Goal: Check status: Check status

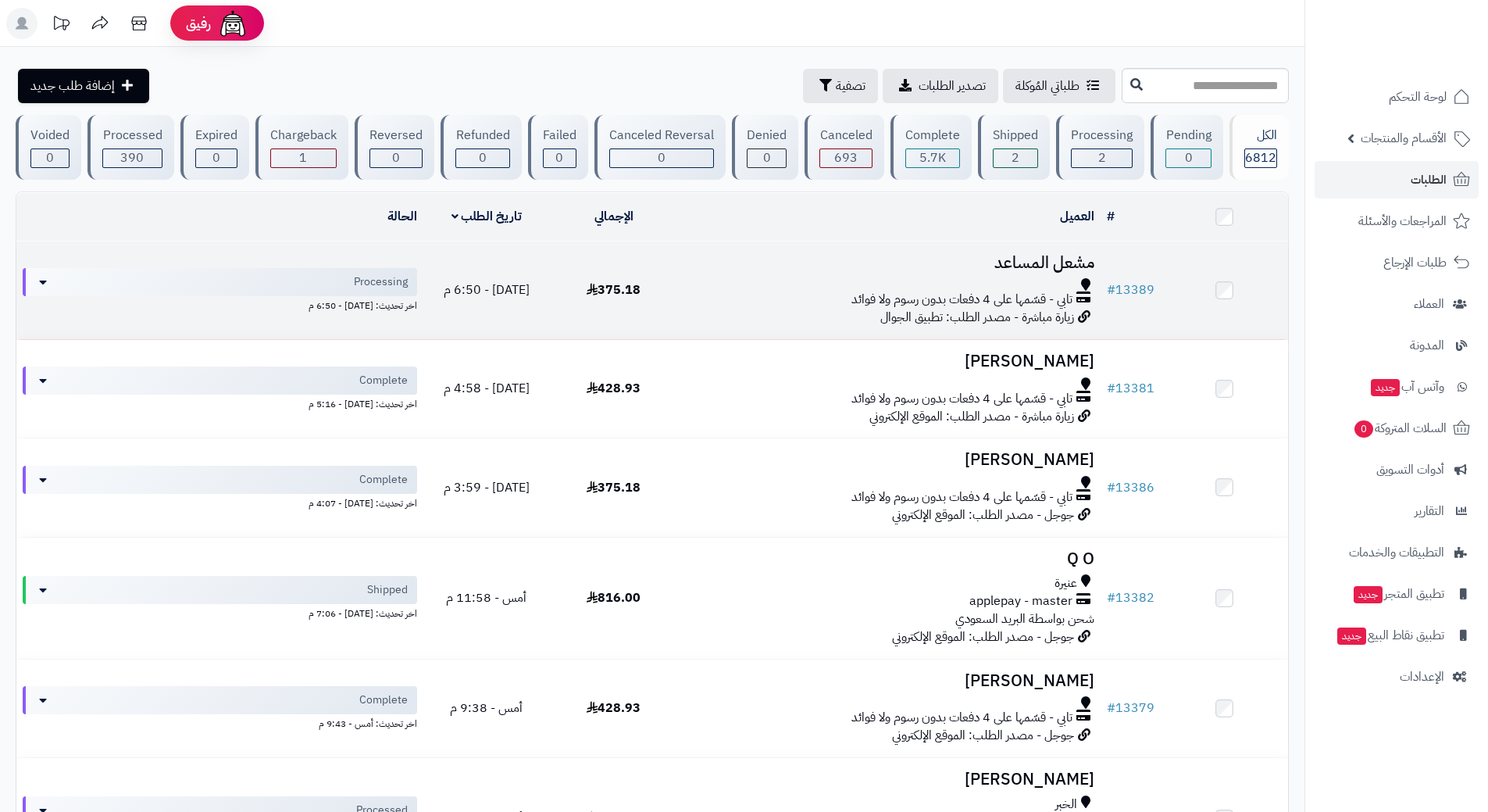
click at [732, 246] on td "مشعل المساعد تابي - قسّمها على 4 دفعات بدون رسوم ولا فوائد زيارة مباشرة - مصدر …" at bounding box center [888, 291] width 424 height 98
click at [729, 255] on h3 "مشعل المساعد" at bounding box center [889, 262] width 411 height 18
click at [729, 256] on h3 "مشعل المساعد" at bounding box center [889, 262] width 411 height 18
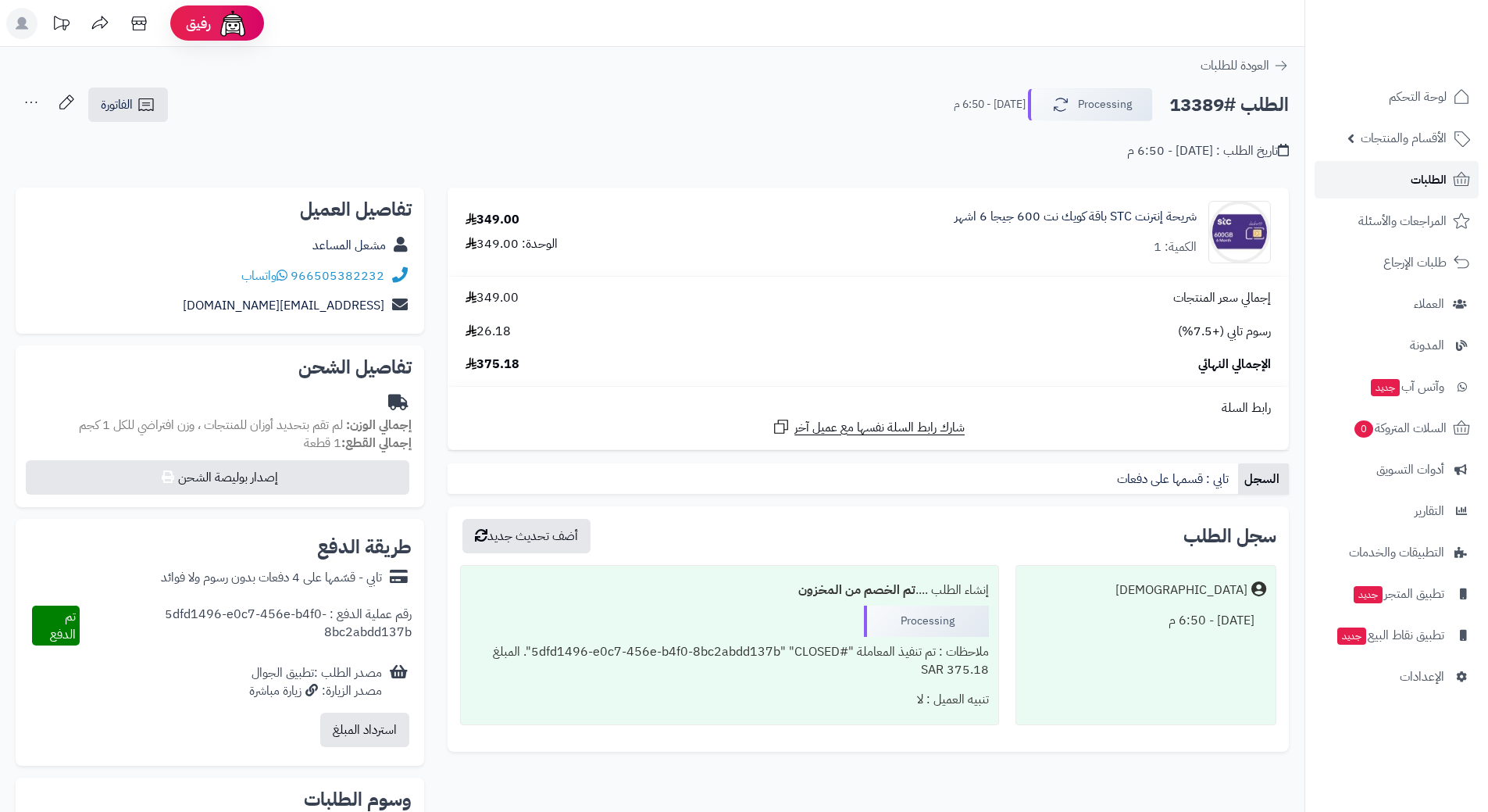
click at [1334, 166] on link "الطلبات" at bounding box center [1397, 179] width 164 height 37
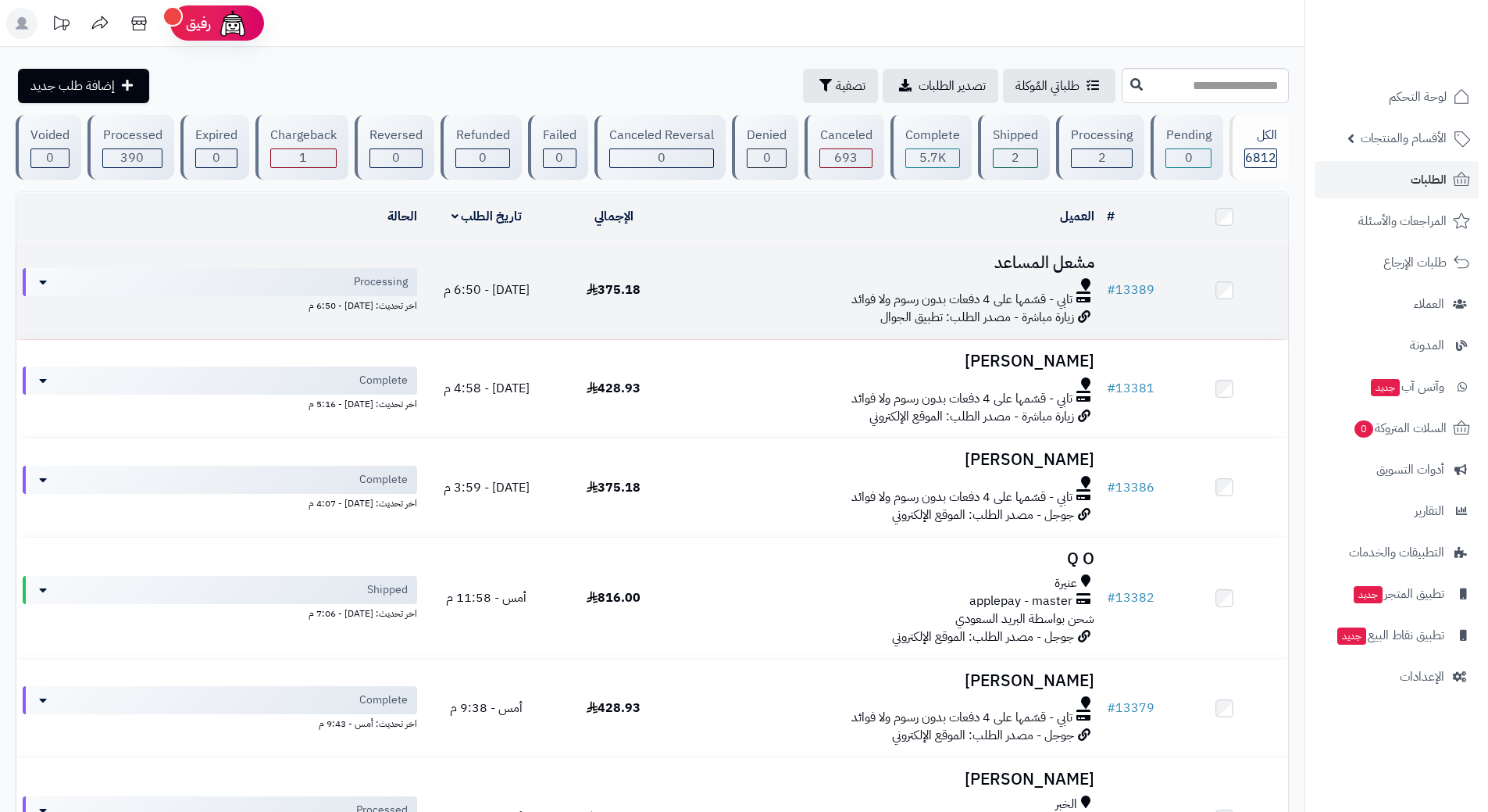
click at [705, 296] on div "تابي - قسّمها على 4 دفعات بدون رسوم ولا فوائد" at bounding box center [889, 299] width 411 height 18
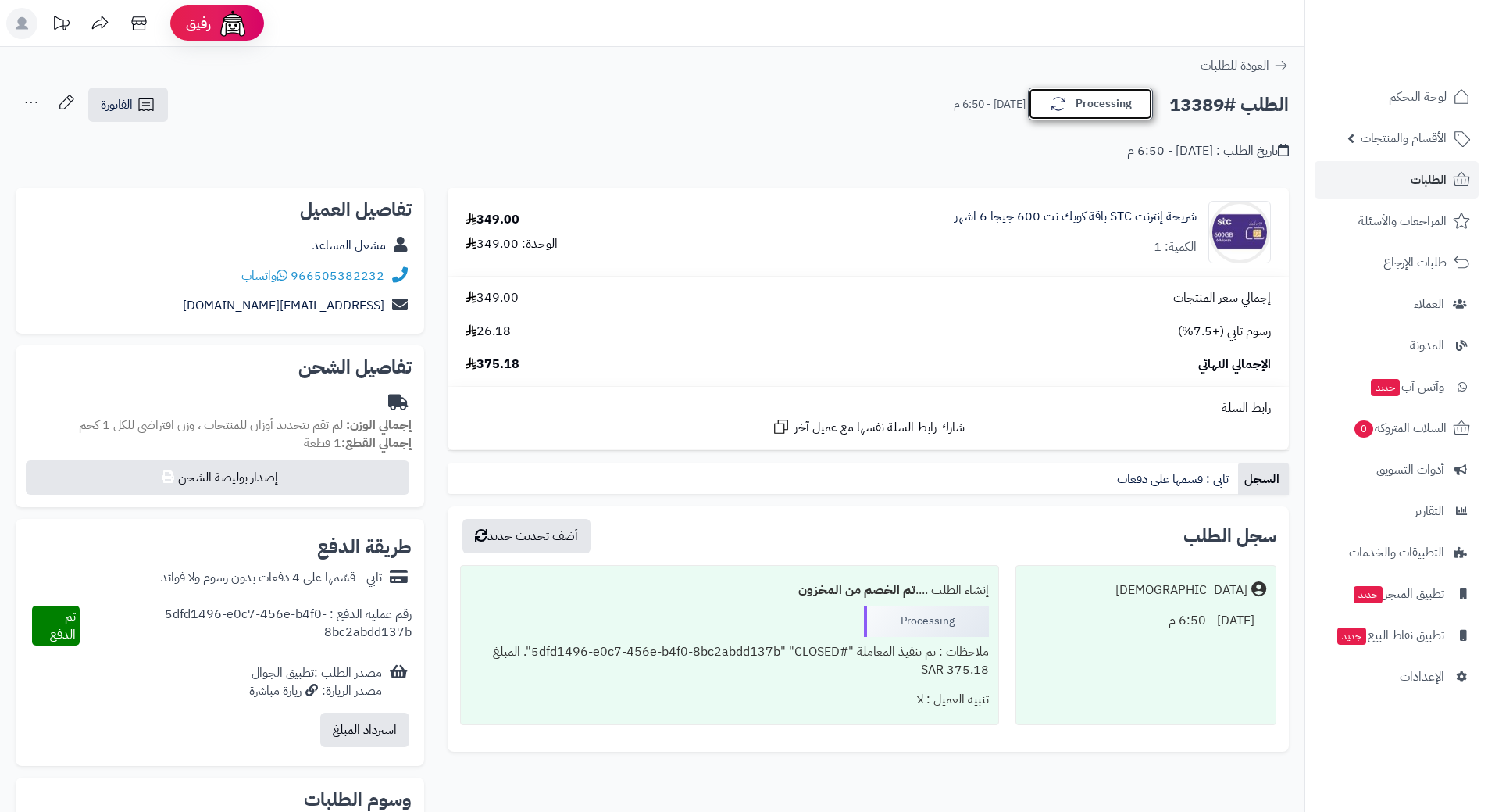
click at [1071, 91] on button "Processing" at bounding box center [1091, 104] width 125 height 33
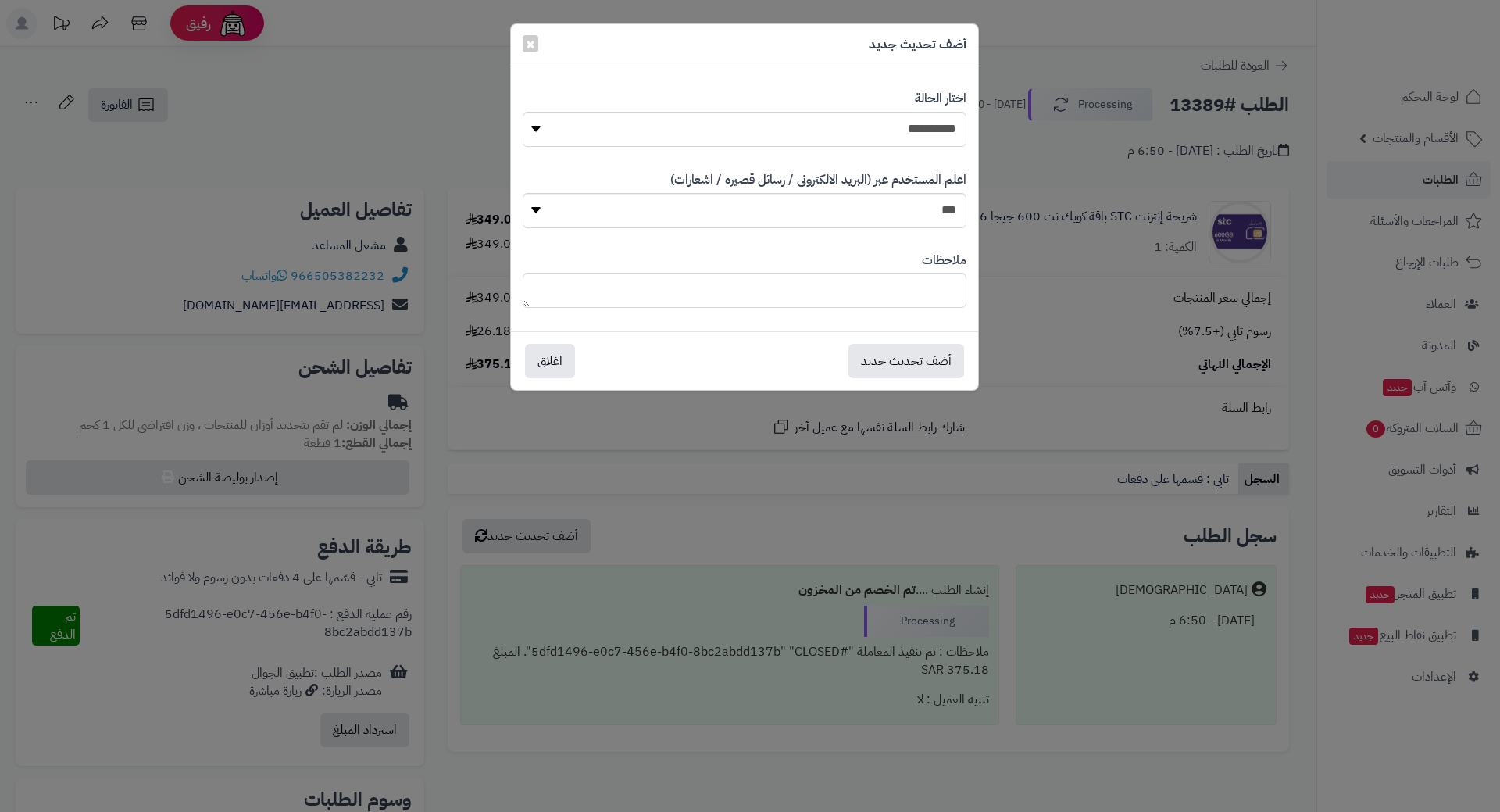
click at [877, 110] on div "**********" at bounding box center [744, 118] width 443 height 80
click at [881, 123] on select "**********" at bounding box center [744, 129] width 443 height 35
select select "*"
click at [523, 112] on select "**********" at bounding box center [744, 129] width 443 height 35
click at [908, 362] on button "أضف تحديث جديد" at bounding box center [906, 359] width 115 height 34
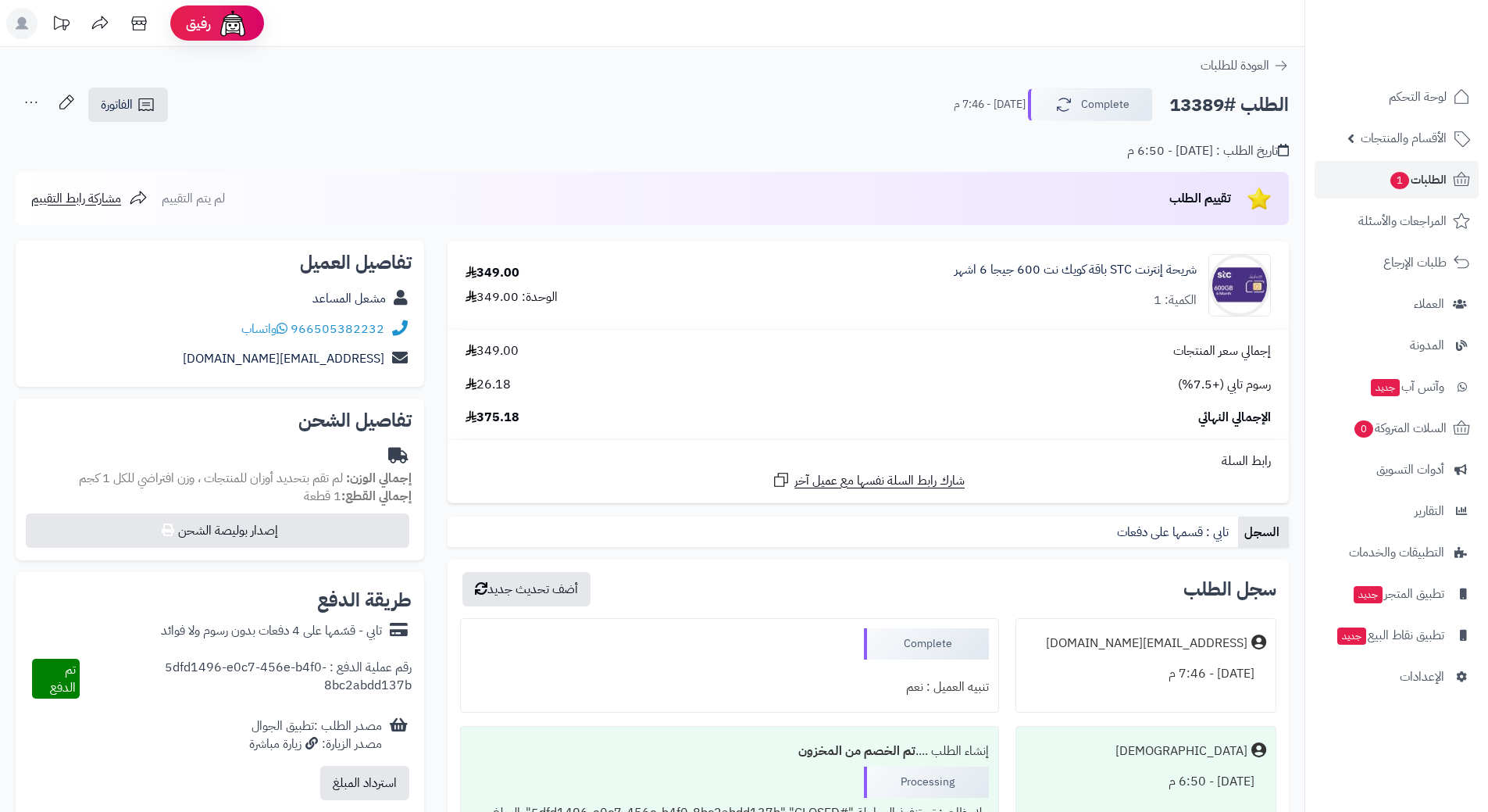
click at [1427, 176] on span "الطلبات 1" at bounding box center [1418, 179] width 58 height 22
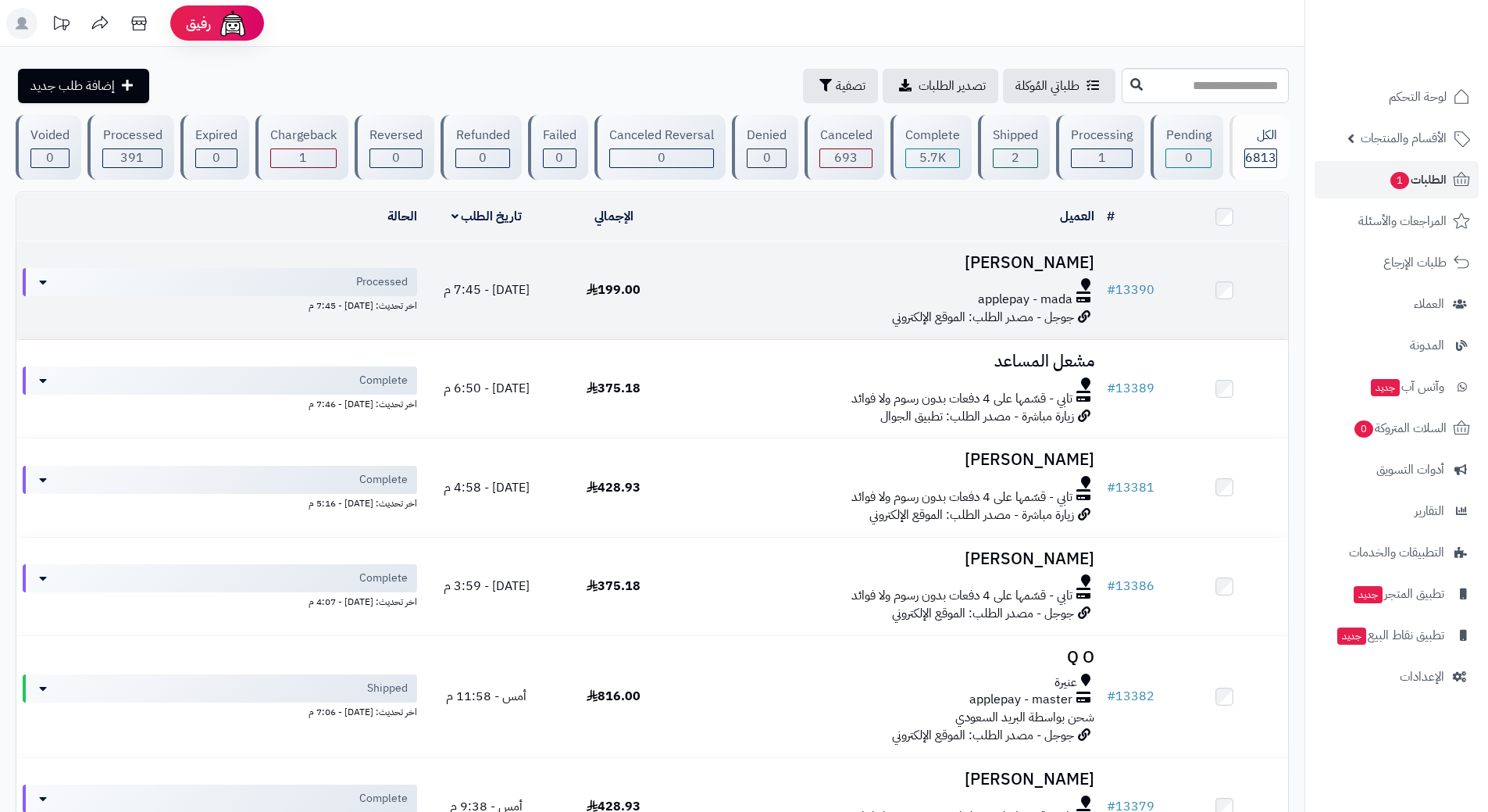
click at [745, 281] on div at bounding box center [889, 284] width 411 height 13
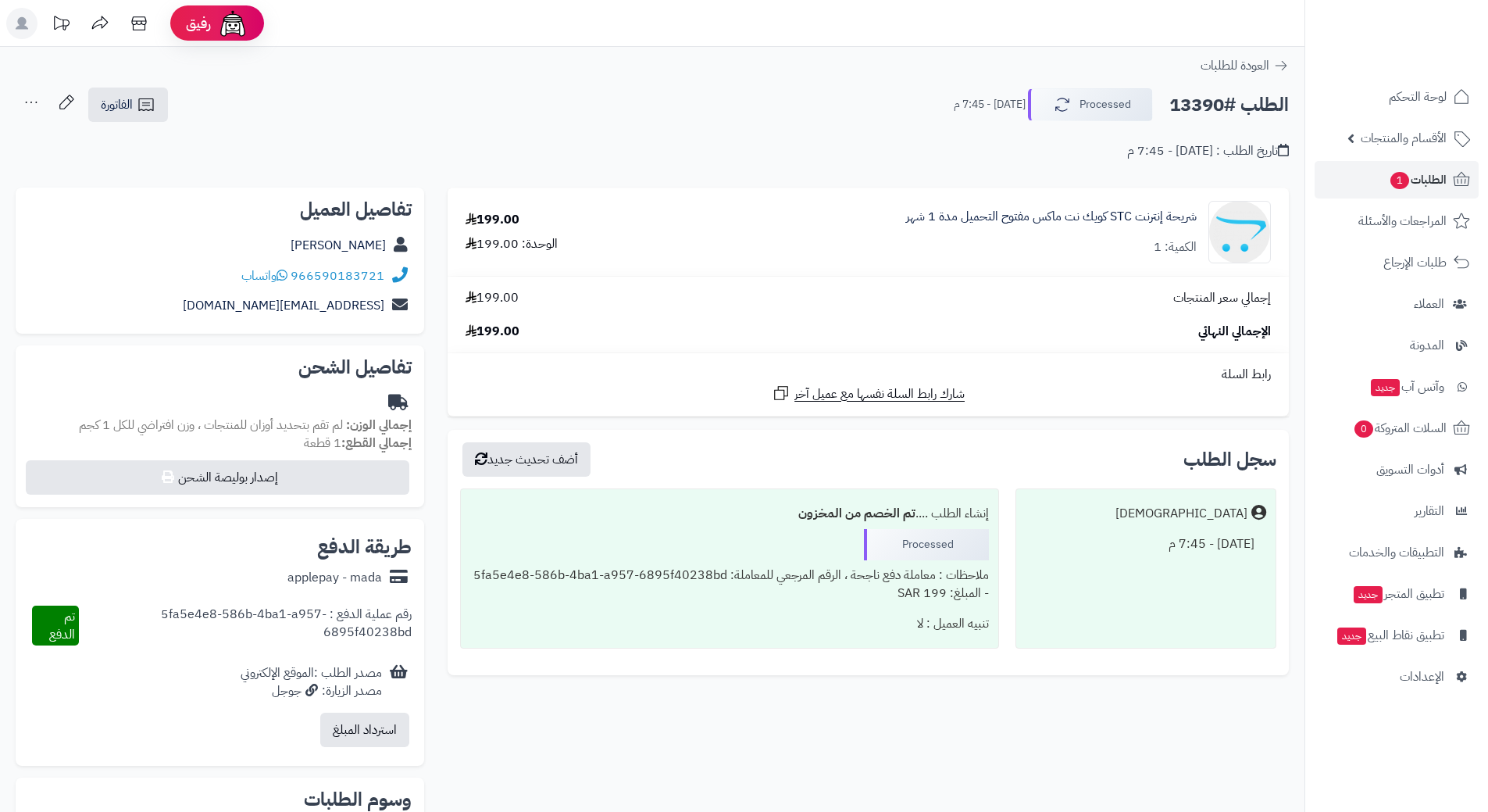
click at [1230, 99] on h2 "الطلب #13390" at bounding box center [1229, 105] width 119 height 32
copy div "الطلب #13390 Processed"
click at [283, 276] on icon at bounding box center [282, 275] width 11 height 13
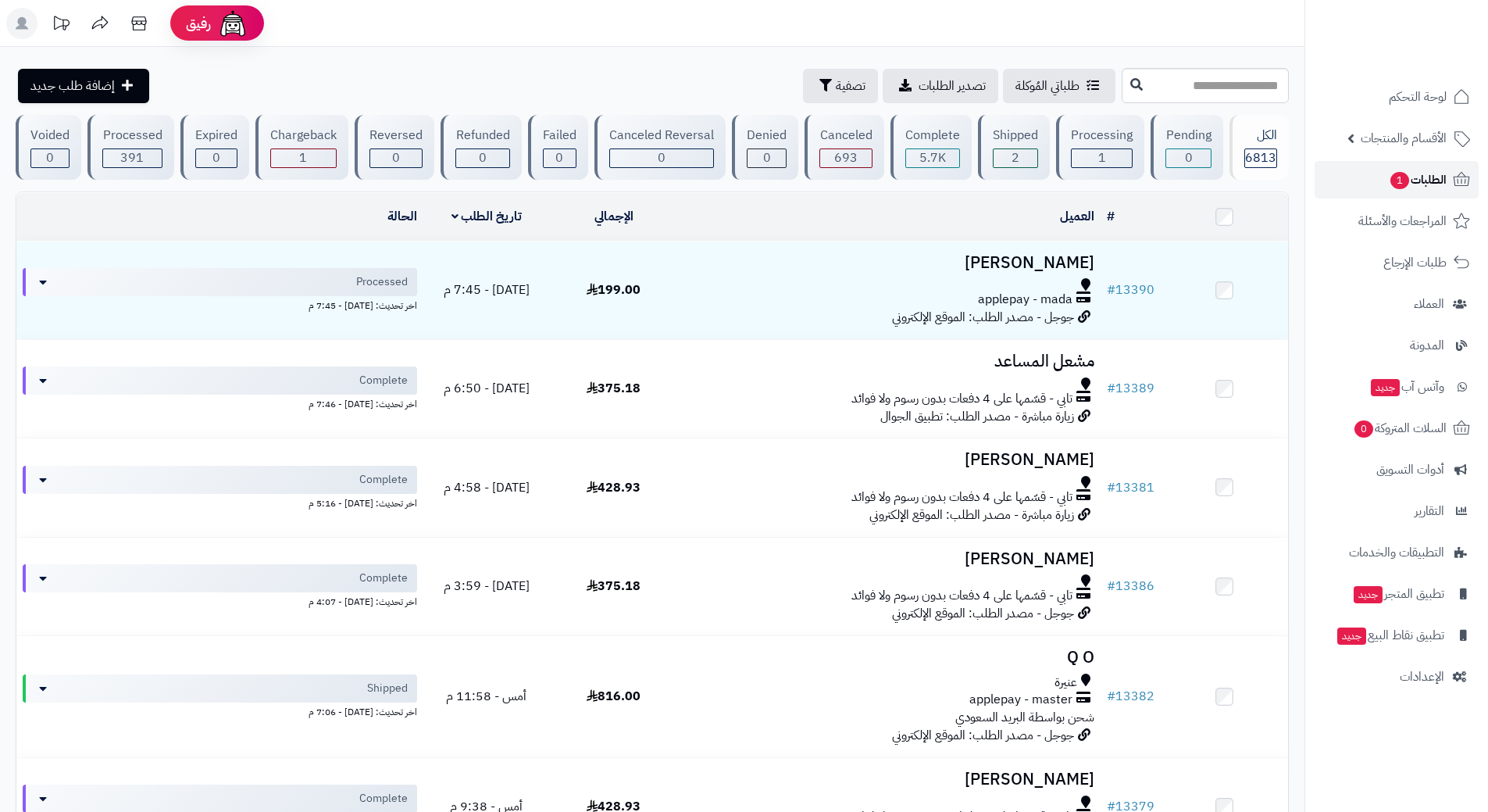
click at [1397, 173] on span "1" at bounding box center [1399, 181] width 19 height 18
